Goal: Check status

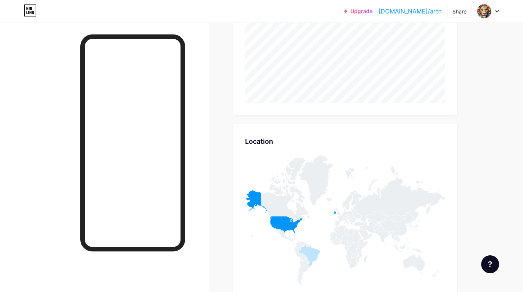
scroll to position [292, 523]
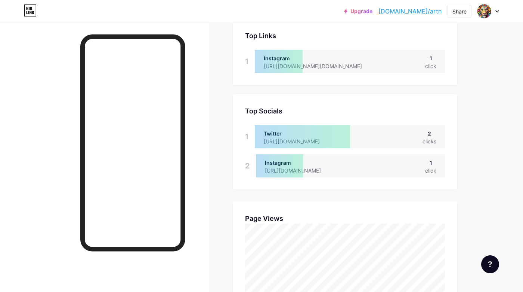
scroll to position [154, 0]
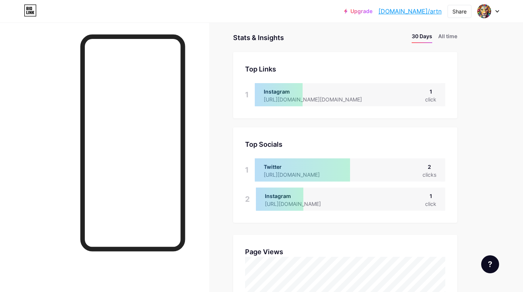
scroll to position [22, 0]
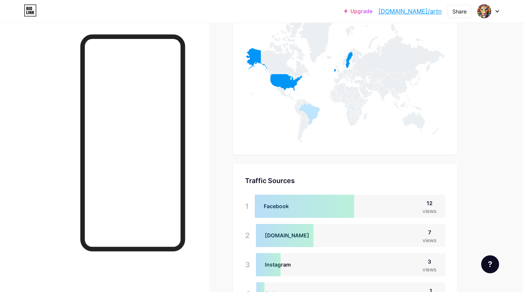
scroll to position [435, 0]
